Goal: Task Accomplishment & Management: Use online tool/utility

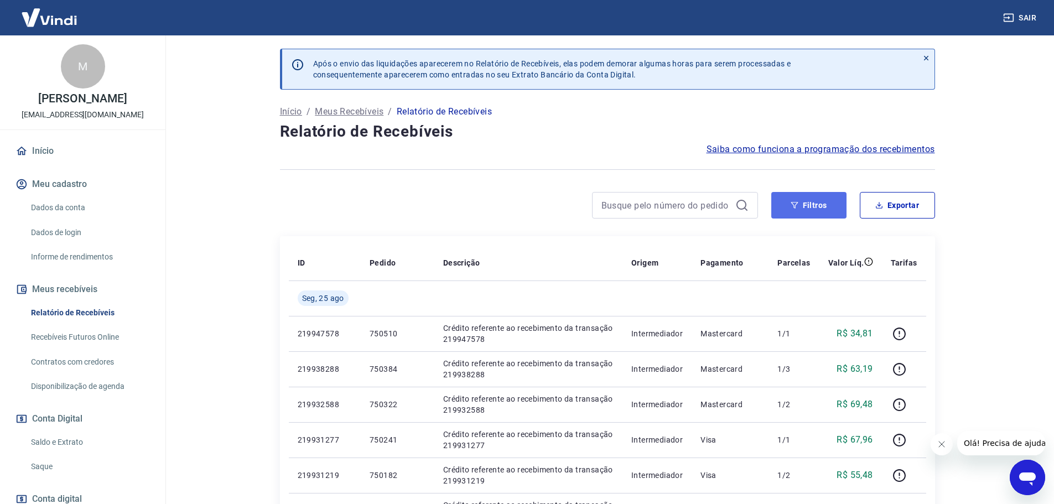
click at [811, 198] on button "Filtros" at bounding box center [809, 205] width 75 height 27
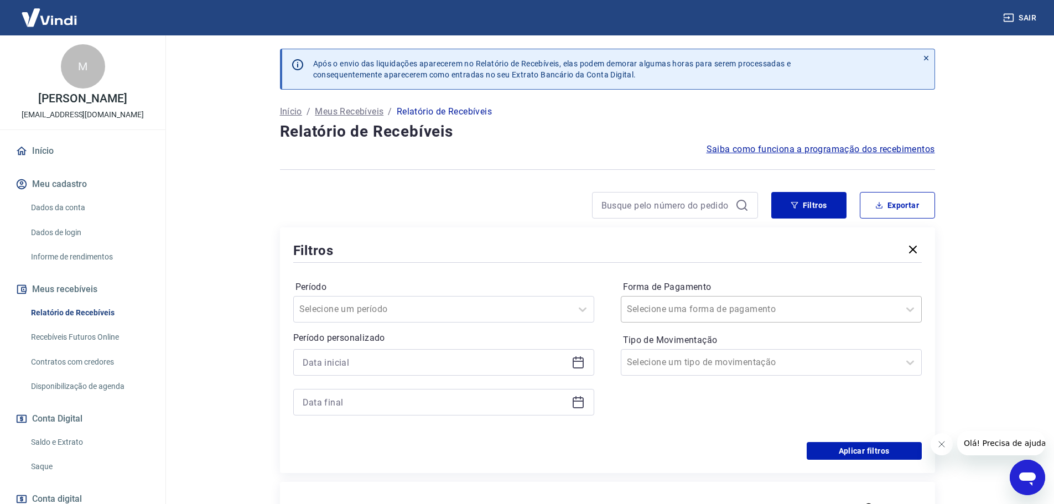
click at [683, 313] on input "Forma de Pagamento" at bounding box center [683, 309] width 112 height 13
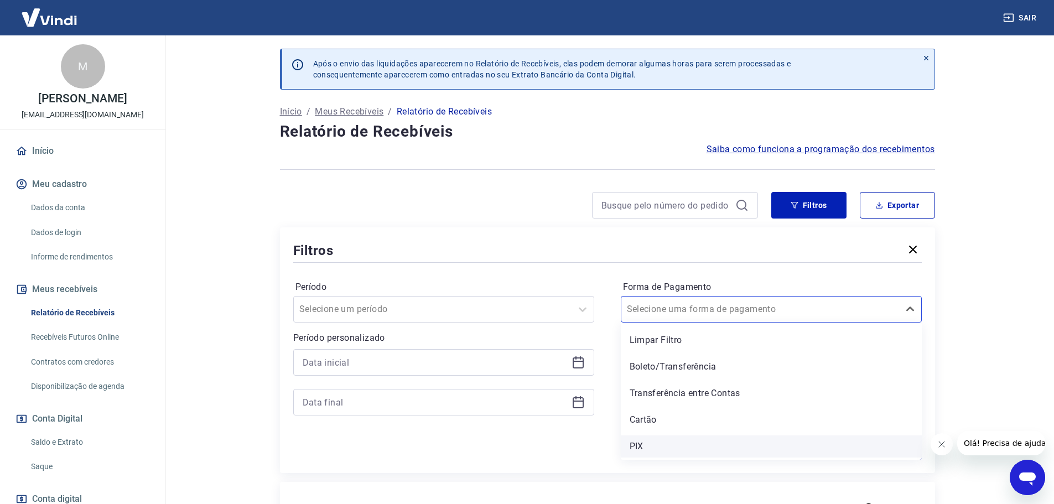
click at [653, 442] on div "PIX" at bounding box center [771, 447] width 301 height 22
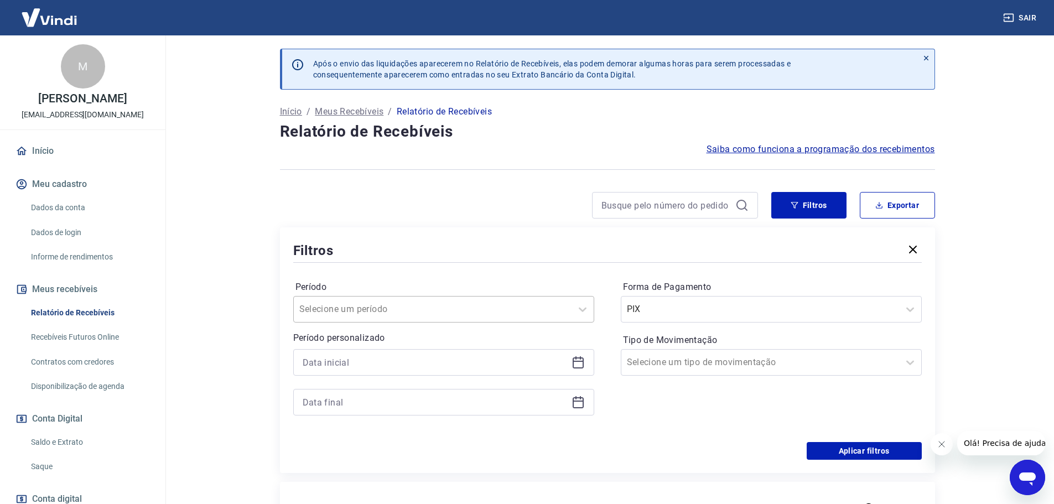
click at [449, 307] on div at bounding box center [432, 309] width 267 height 15
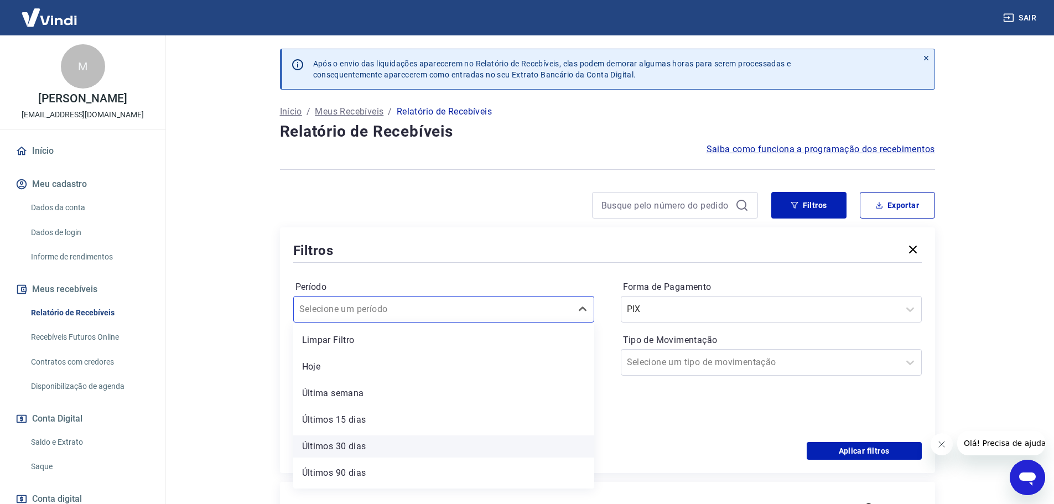
scroll to position [24, 0]
click at [700, 433] on div "Período option Últimos 90 dias focused, 6 of 7. 7 results available. Use Up and…" at bounding box center [607, 353] width 629 height 177
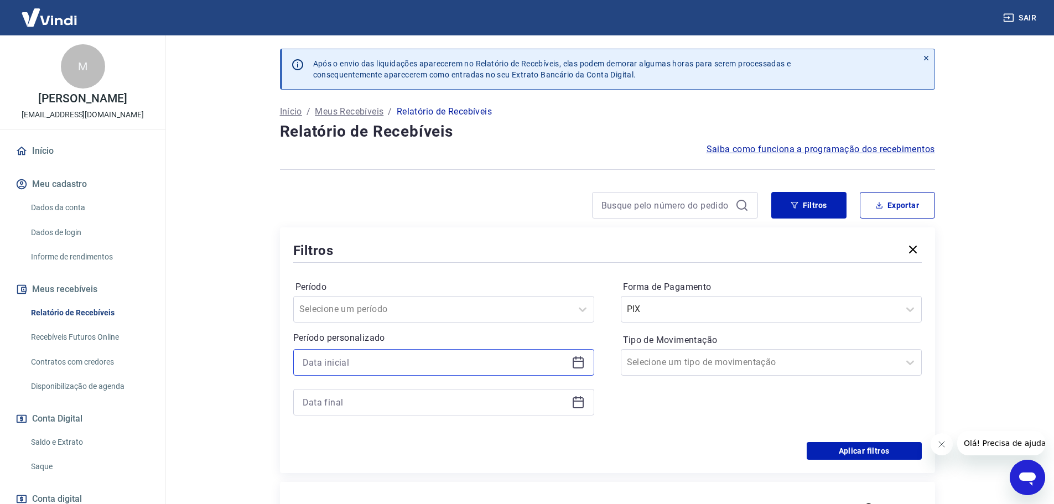
click at [567, 363] on input at bounding box center [435, 362] width 265 height 17
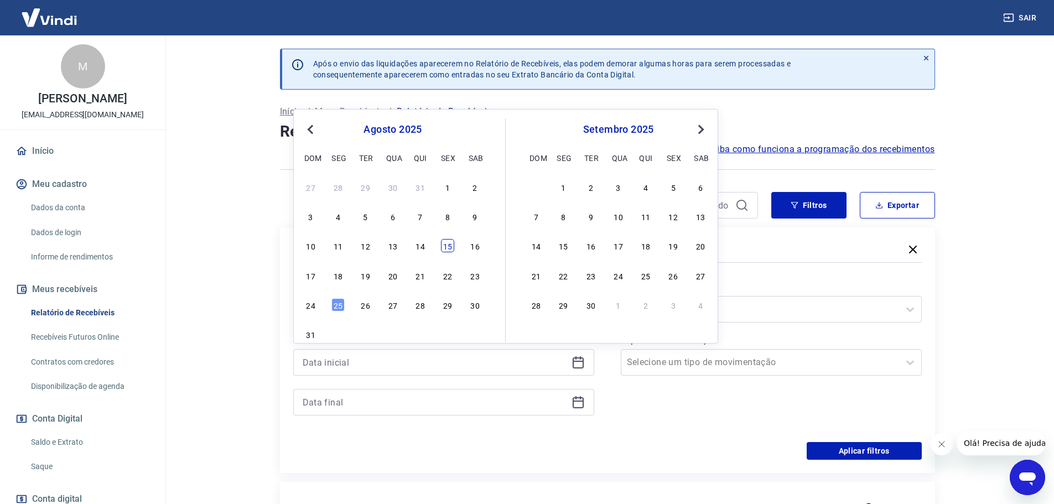
click at [451, 246] on div "15" at bounding box center [447, 245] width 13 height 13
type input "[DATE]"
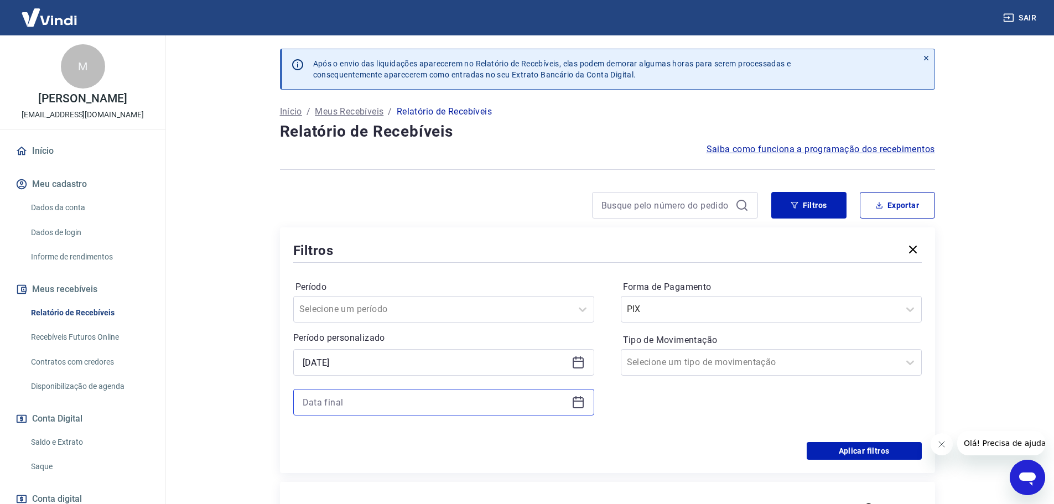
click at [467, 400] on input at bounding box center [435, 402] width 265 height 17
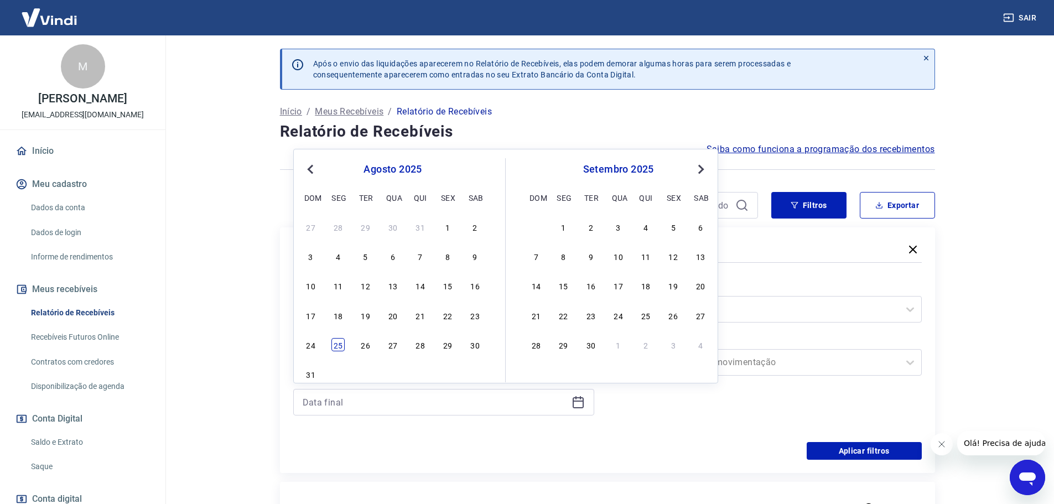
click at [341, 343] on div "25" at bounding box center [338, 344] width 13 height 13
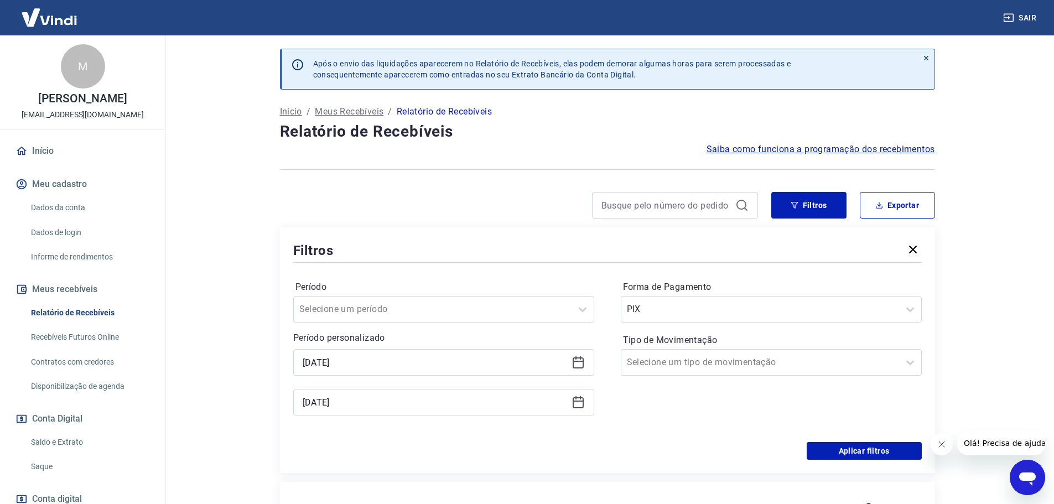
type input "[DATE]"
click at [703, 455] on div "Aplicar filtros" at bounding box center [607, 451] width 629 height 18
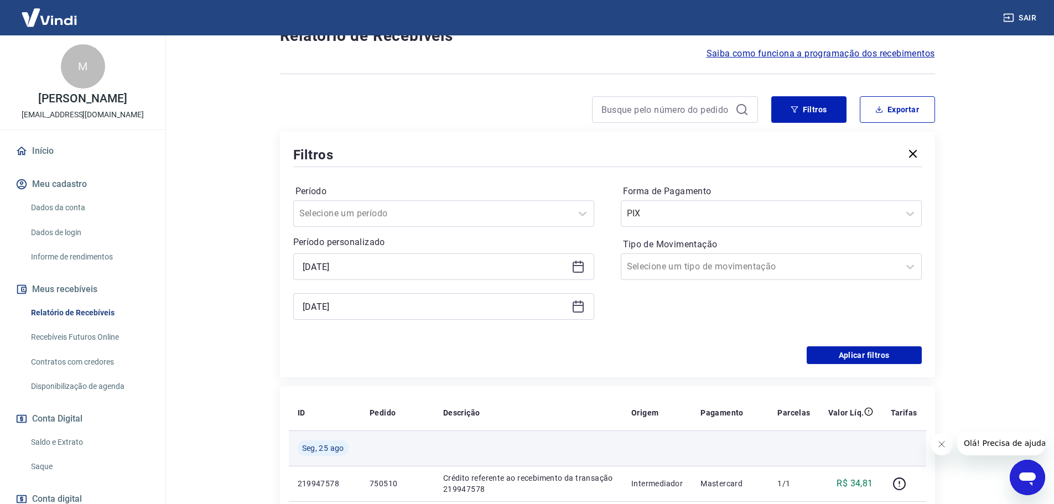
scroll to position [111, 0]
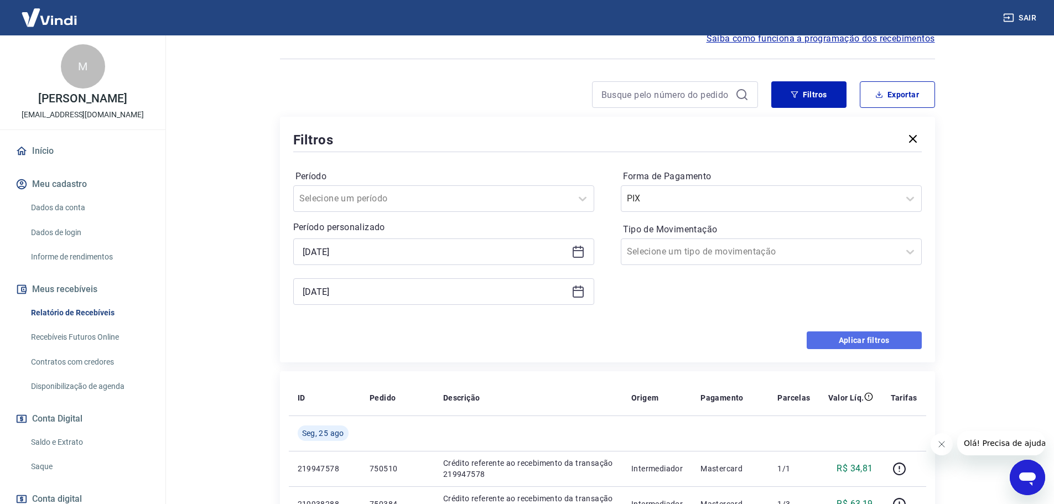
click at [838, 341] on button "Aplicar filtros" at bounding box center [864, 341] width 115 height 18
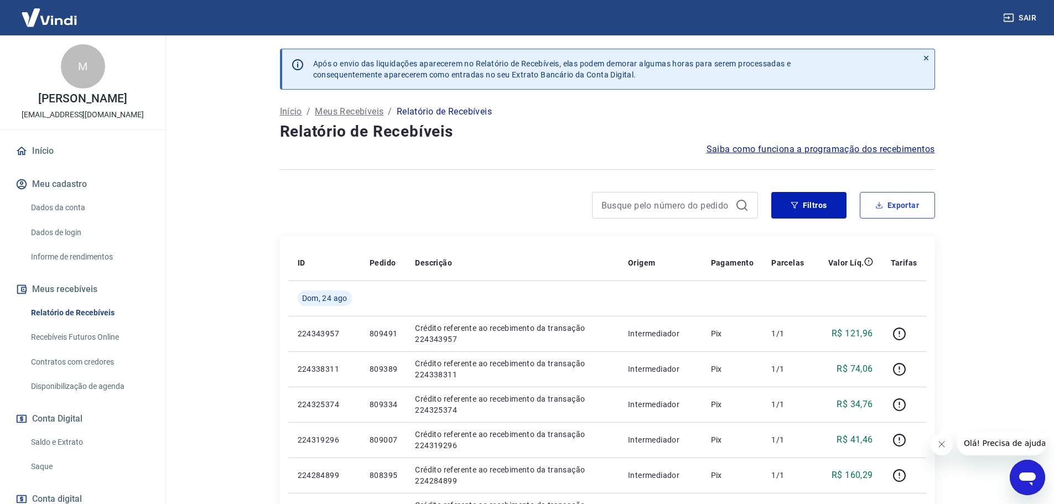
click at [903, 214] on button "Exportar" at bounding box center [897, 205] width 75 height 27
type input "[DATE]"
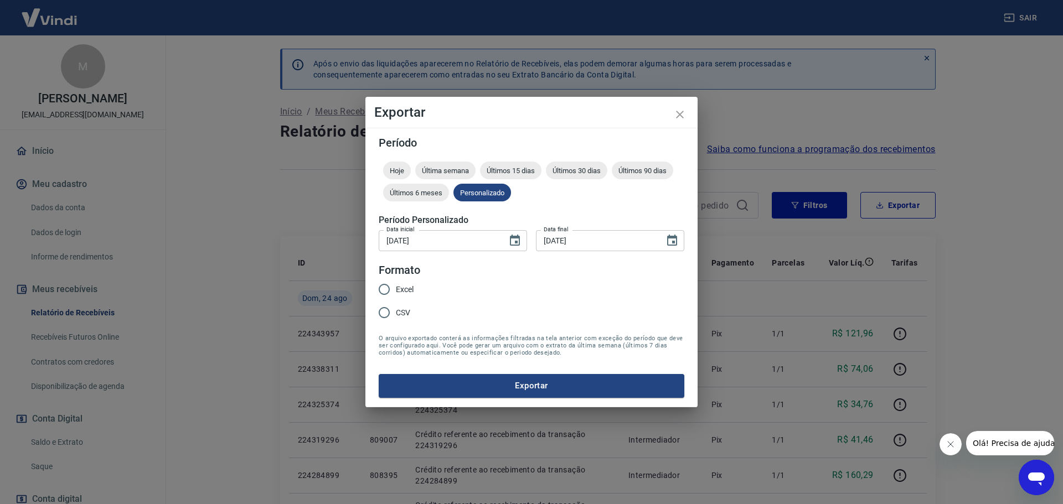
click at [396, 312] on span "CSV" at bounding box center [403, 313] width 14 height 12
click at [396, 312] on input "CSV" at bounding box center [383, 312] width 23 height 23
radio input "true"
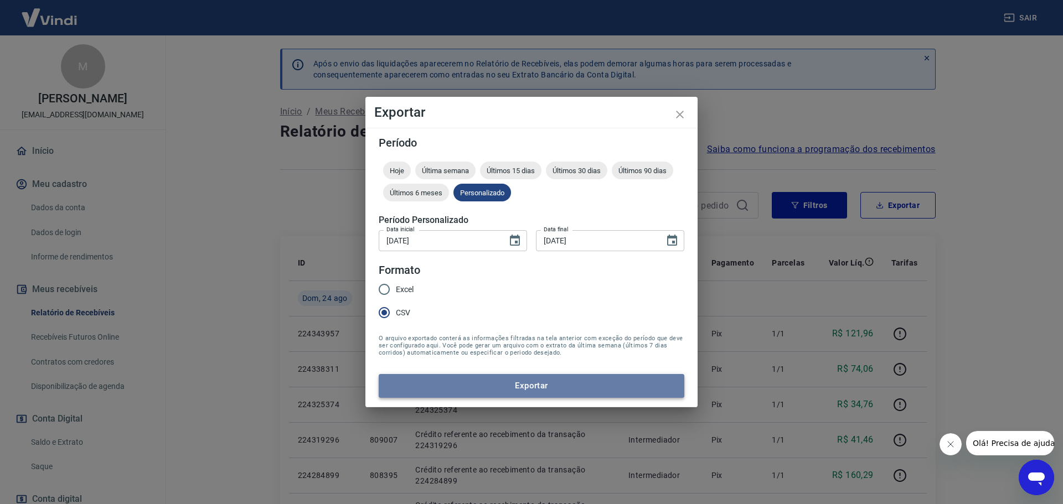
click at [541, 388] on button "Exportar" at bounding box center [532, 385] width 306 height 23
